Goal: Transaction & Acquisition: Purchase product/service

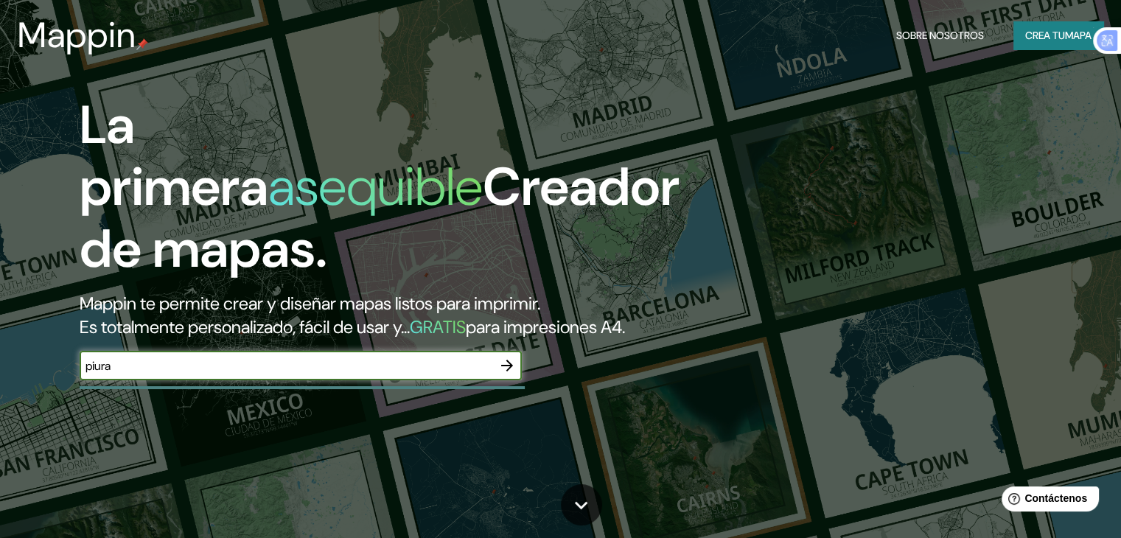
type input "piura"
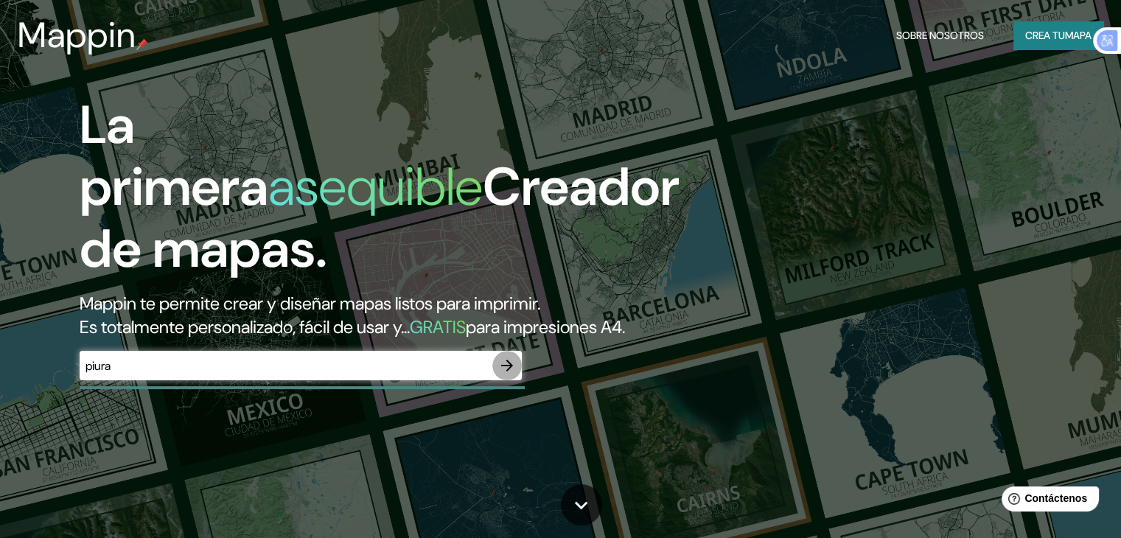
click at [513, 374] on icon "button" at bounding box center [507, 366] width 18 height 18
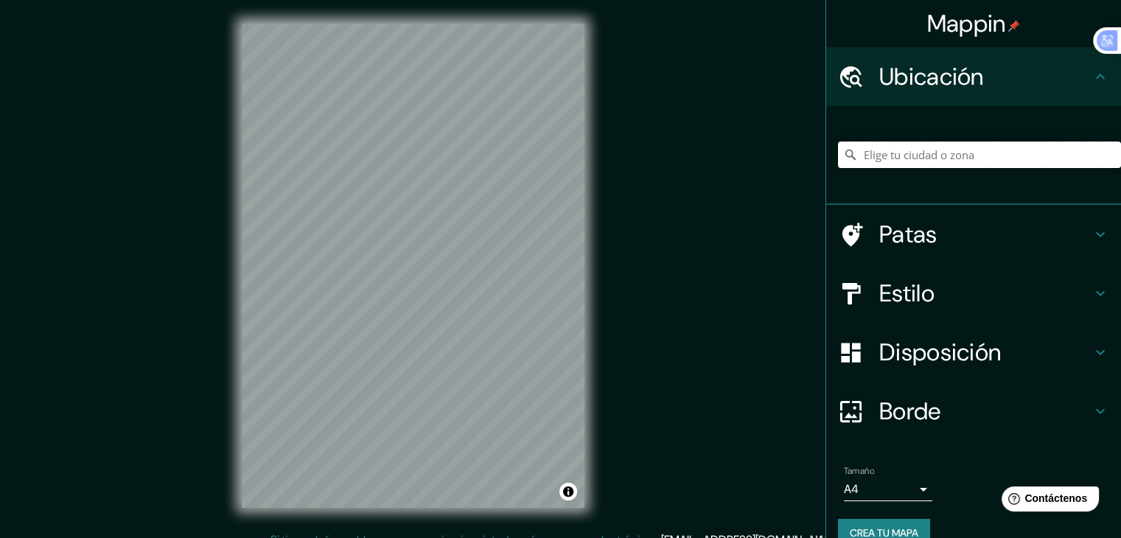
click at [899, 159] on input "Elige tu ciudad o zona" at bounding box center [979, 154] width 283 height 27
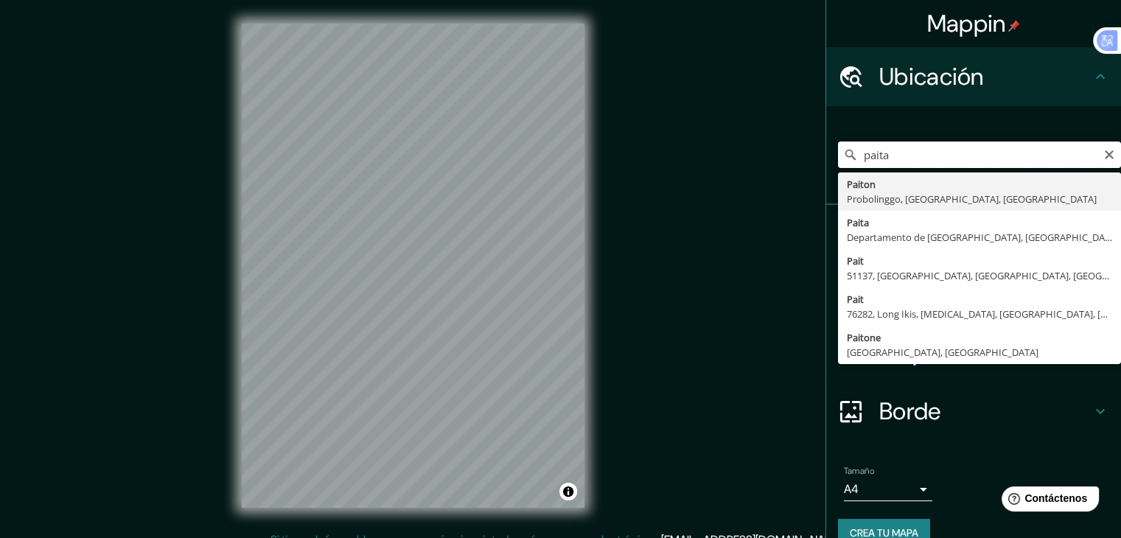
type input "Paiton, Probolinggo, Java Oriental, Indonesia"
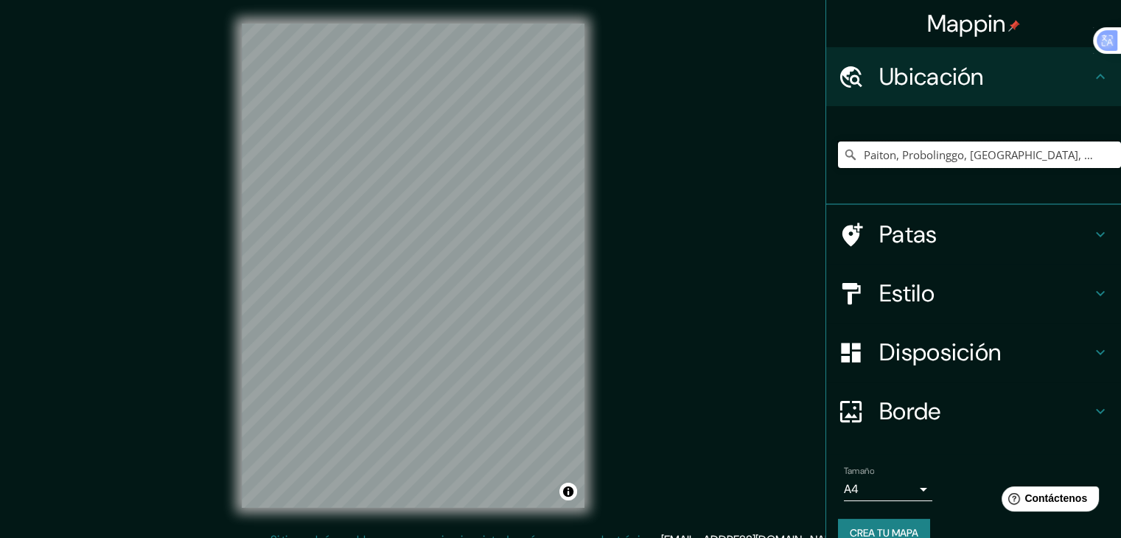
drag, startPoint x: 1083, startPoint y: 153, endPoint x: 830, endPoint y: 159, distance: 252.8
click at [838, 159] on input "Paiton, Probolinggo, Java Oriental, Indonesia" at bounding box center [979, 154] width 283 height 27
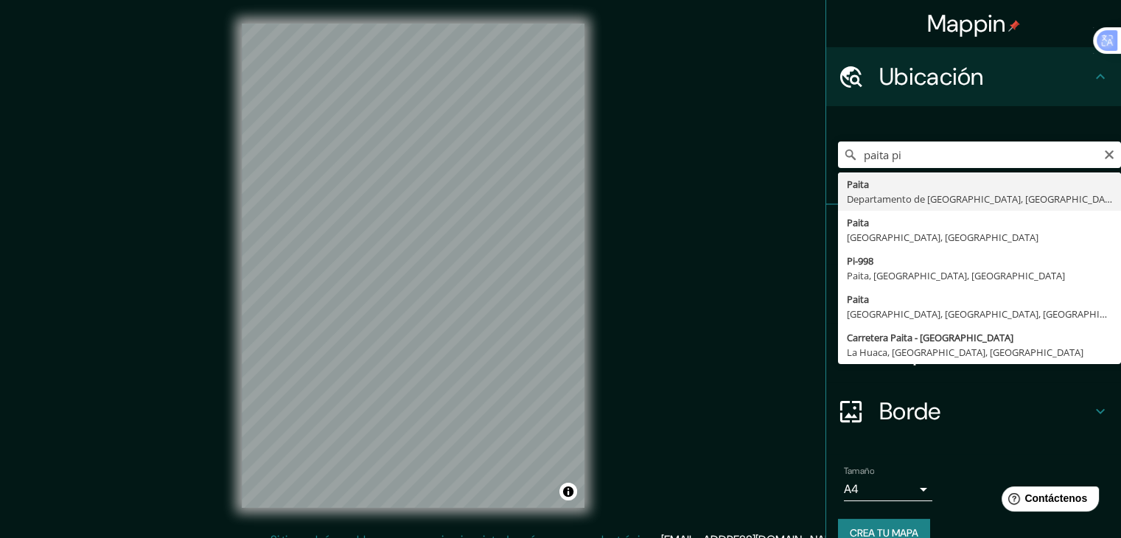
type input "Paita, Departamento de Piura, Perú"
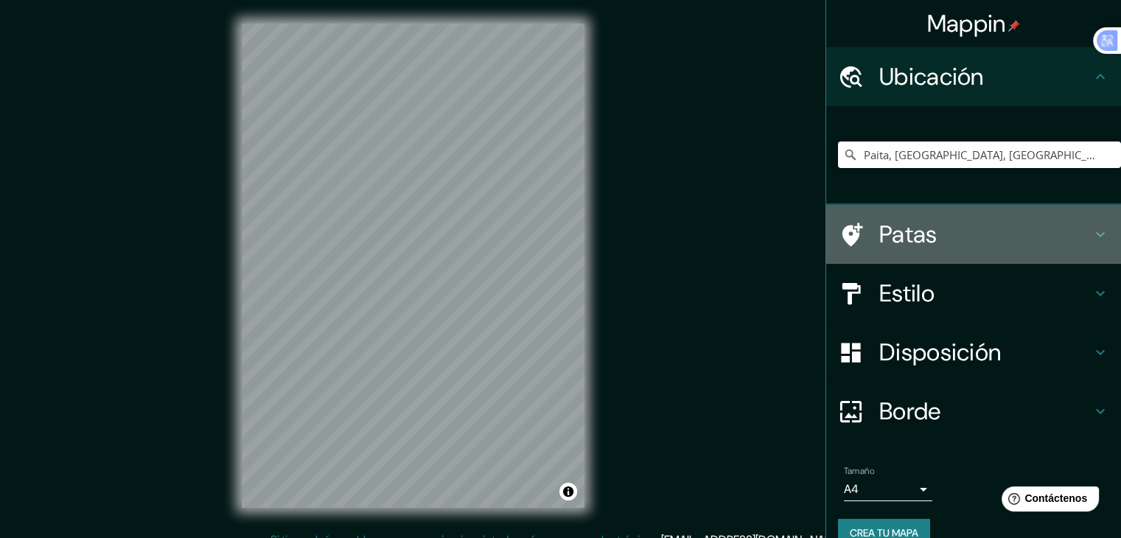
click at [913, 229] on font "Patas" at bounding box center [908, 234] width 58 height 31
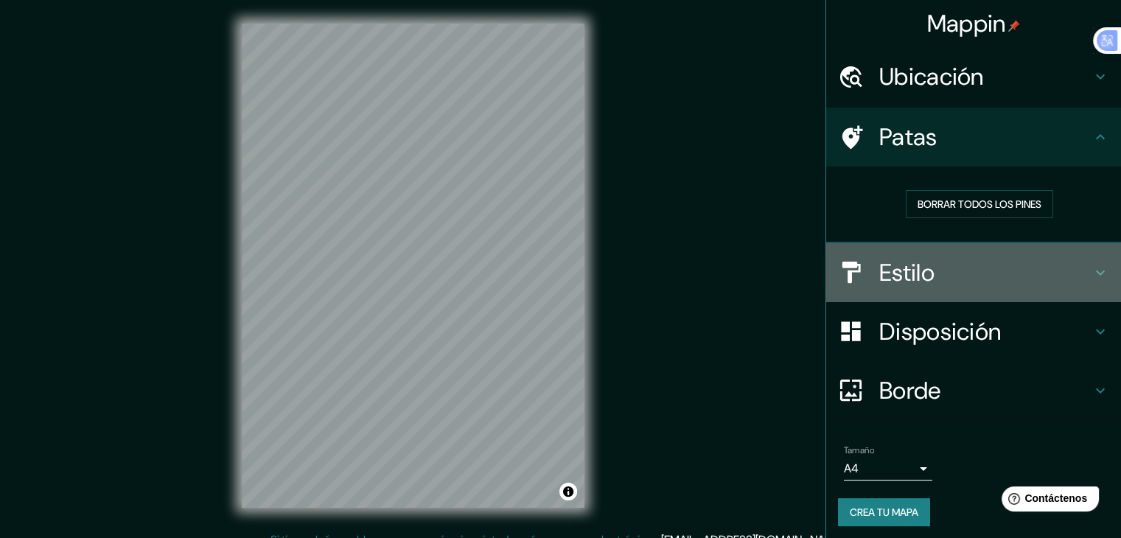
click at [910, 259] on font "Estilo" at bounding box center [906, 272] width 55 height 31
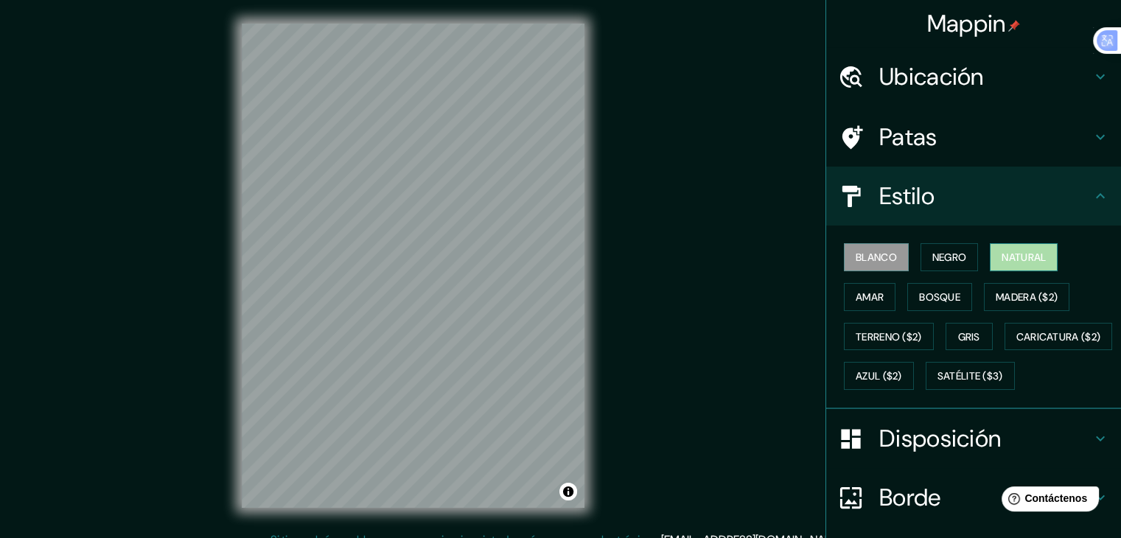
click at [1031, 259] on font "Natural" at bounding box center [1023, 257] width 44 height 13
click at [961, 324] on button "Gris" at bounding box center [968, 337] width 47 height 28
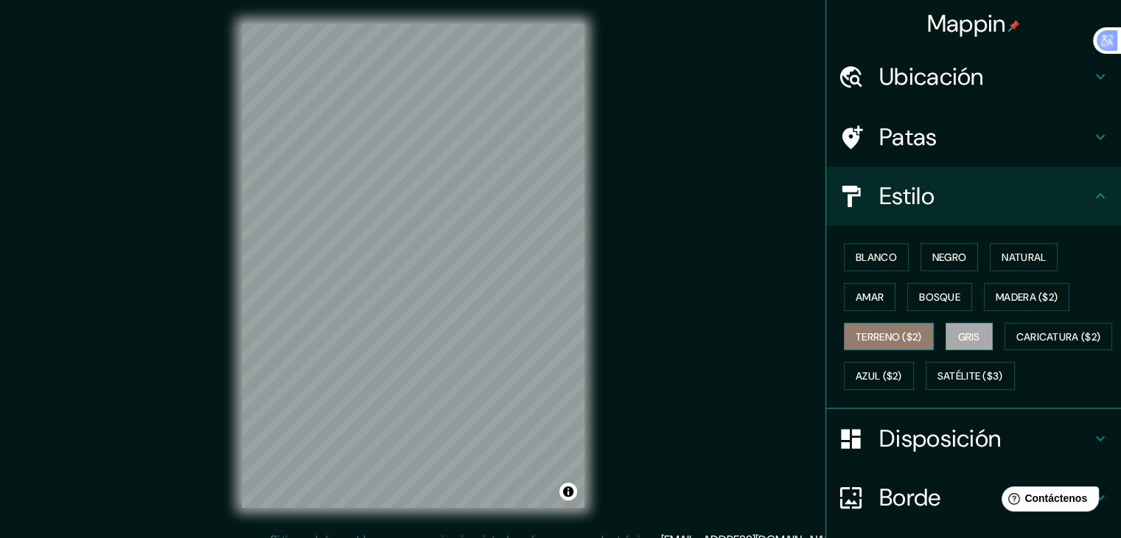
click at [886, 331] on font "Terreno ($2)" at bounding box center [889, 336] width 66 height 13
click at [937, 290] on font "Bosque" at bounding box center [939, 296] width 41 height 13
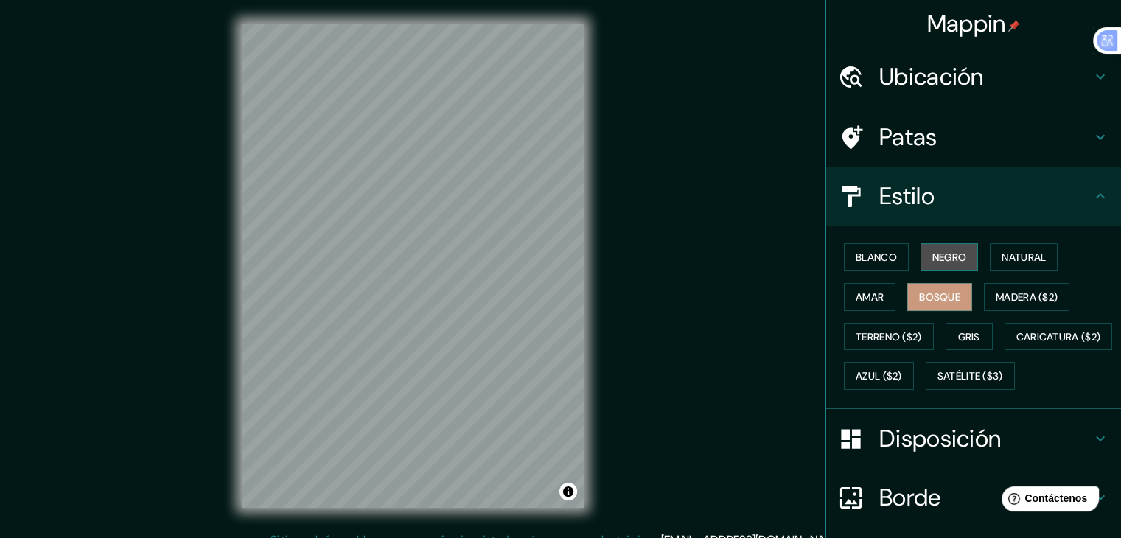
click at [940, 248] on font "Negro" at bounding box center [949, 257] width 35 height 19
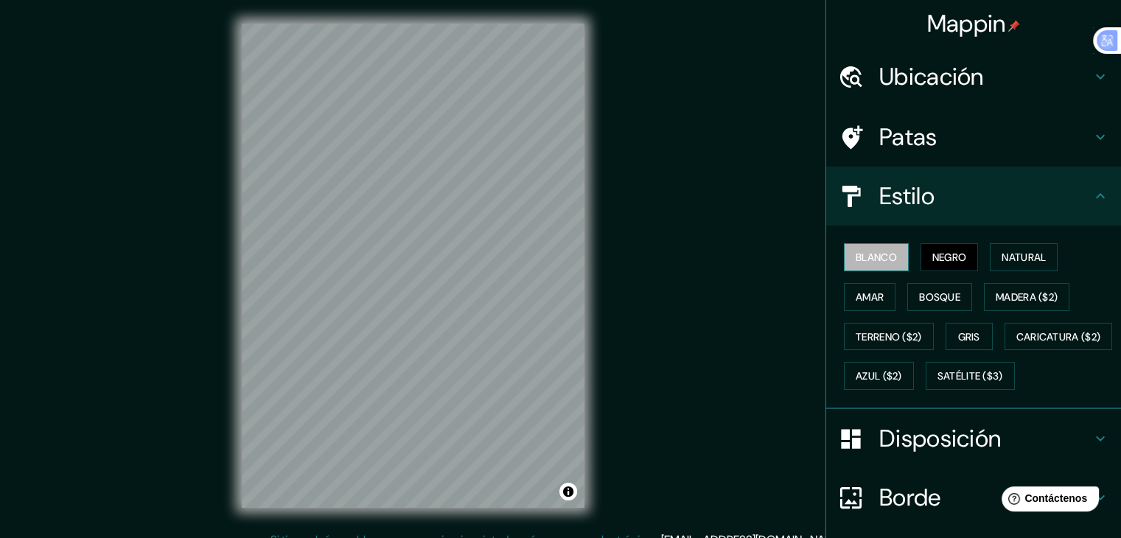
click at [863, 262] on font "Blanco" at bounding box center [876, 257] width 41 height 13
click at [1019, 253] on font "Natural" at bounding box center [1023, 257] width 44 height 13
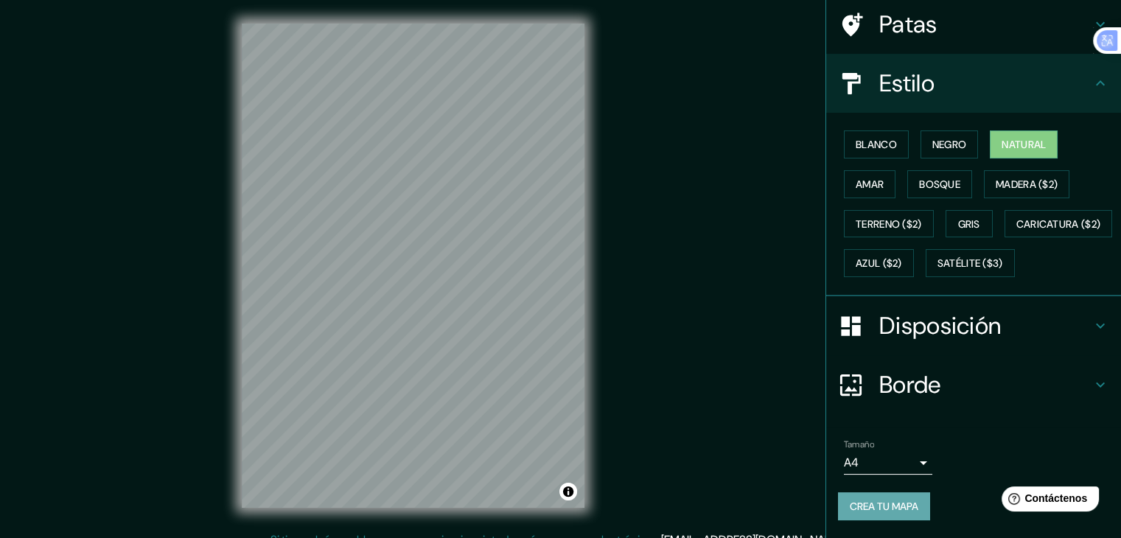
click at [902, 500] on font "Crea tu mapa" at bounding box center [884, 506] width 69 height 13
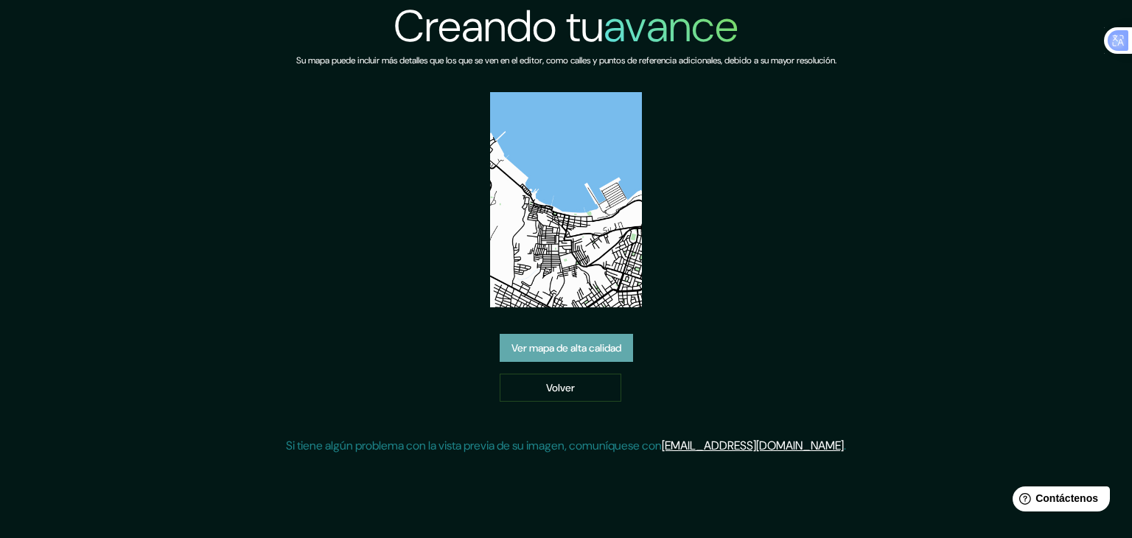
click at [555, 353] on font "Ver mapa de alta calidad" at bounding box center [566, 347] width 110 height 13
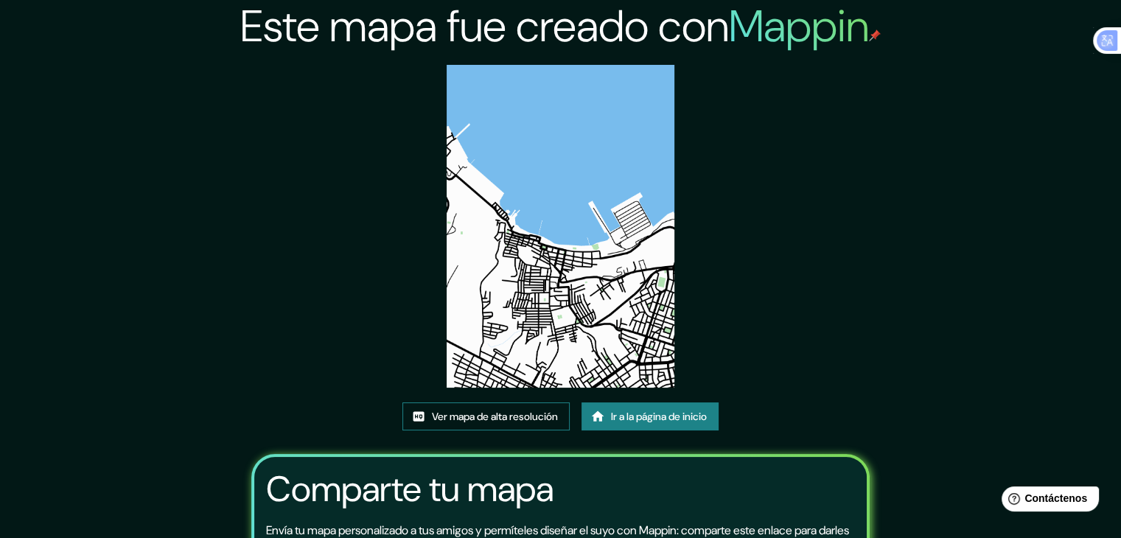
click at [519, 407] on font "Ver mapa de alta resolución" at bounding box center [495, 416] width 126 height 19
